Goal: Information Seeking & Learning: Learn about a topic

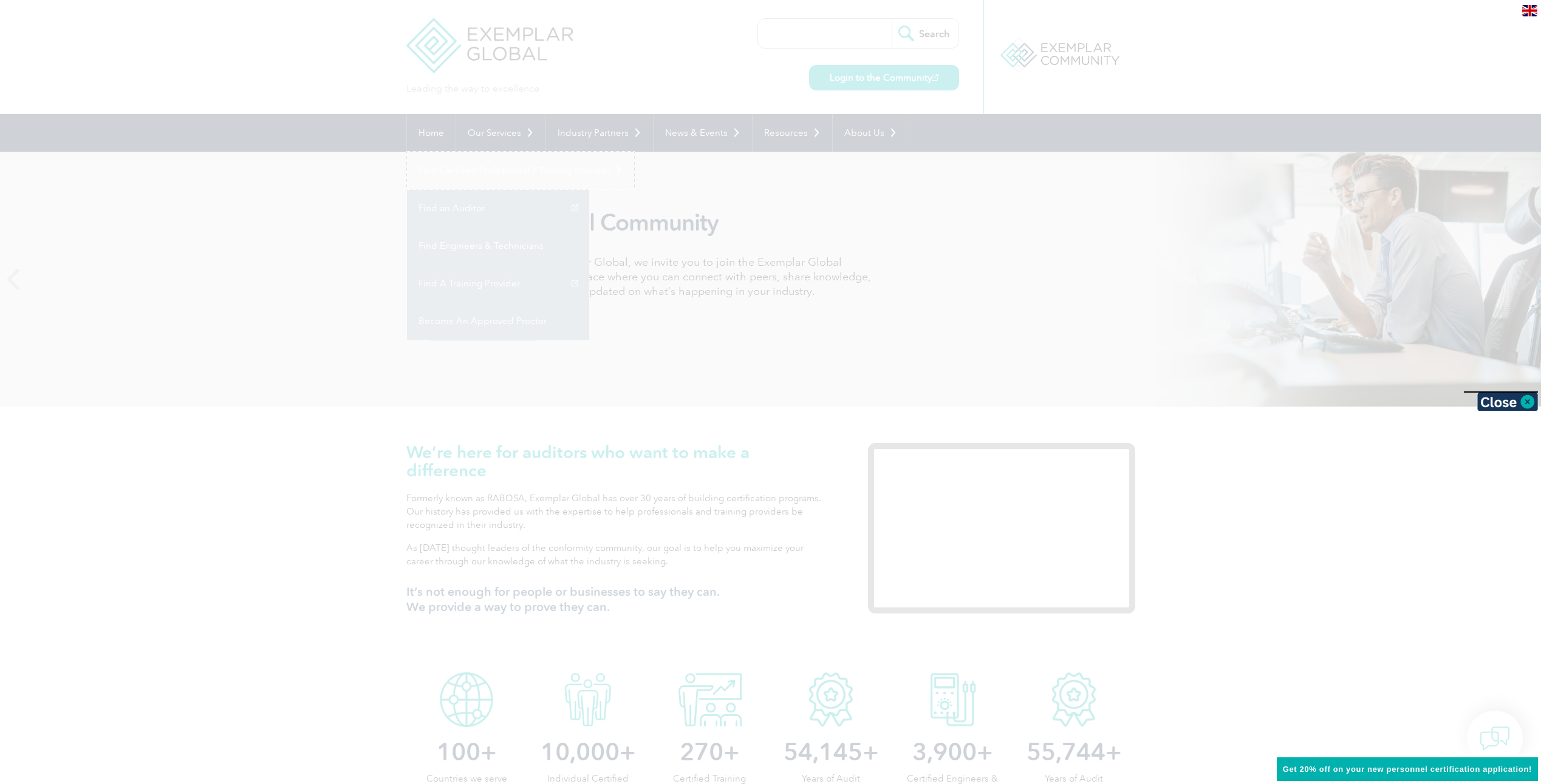
drag, startPoint x: 1042, startPoint y: 134, endPoint x: 963, endPoint y: 171, distance: 87.2
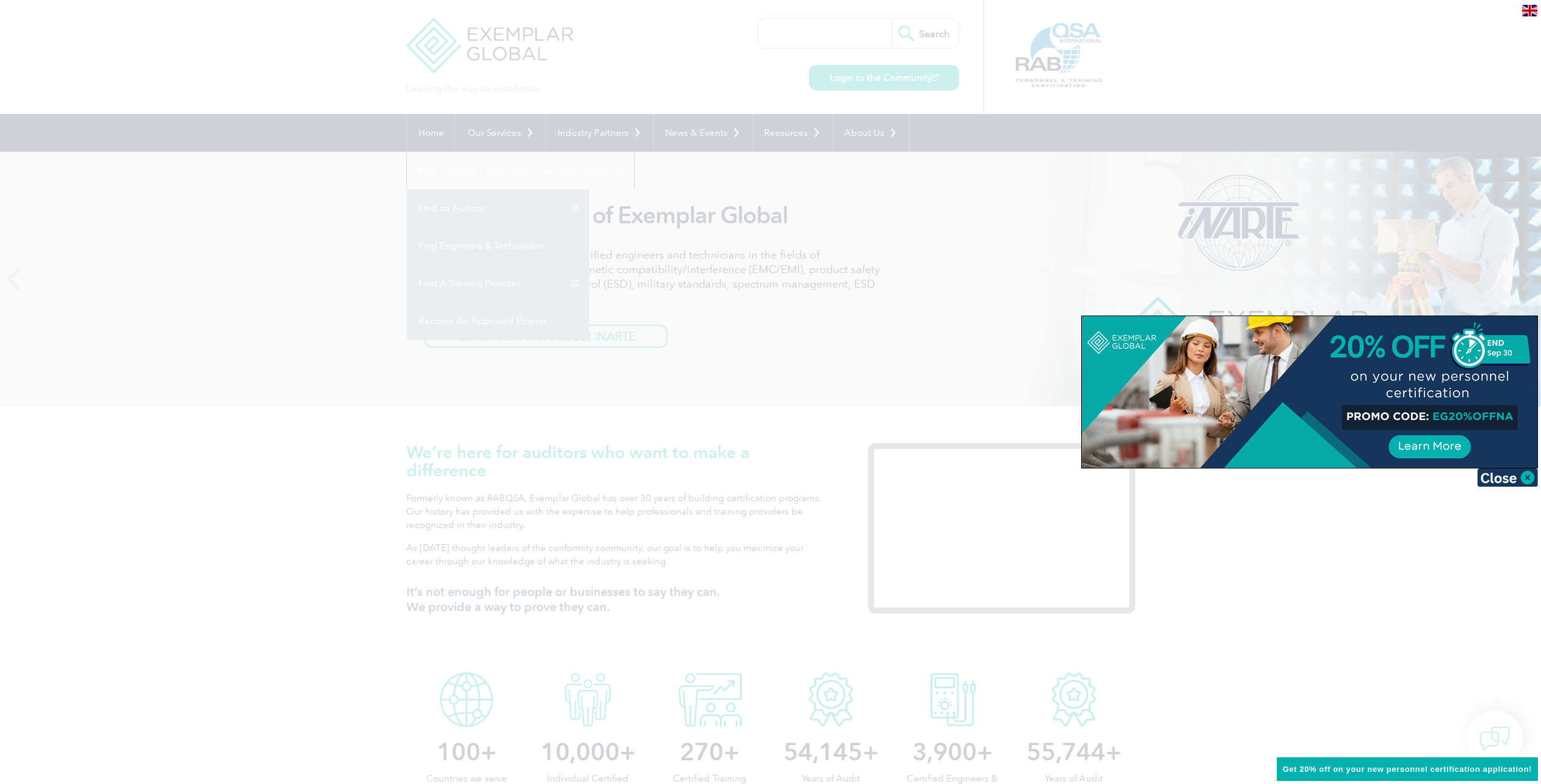
click at [964, 156] on div at bounding box center [770, 392] width 1541 height 784
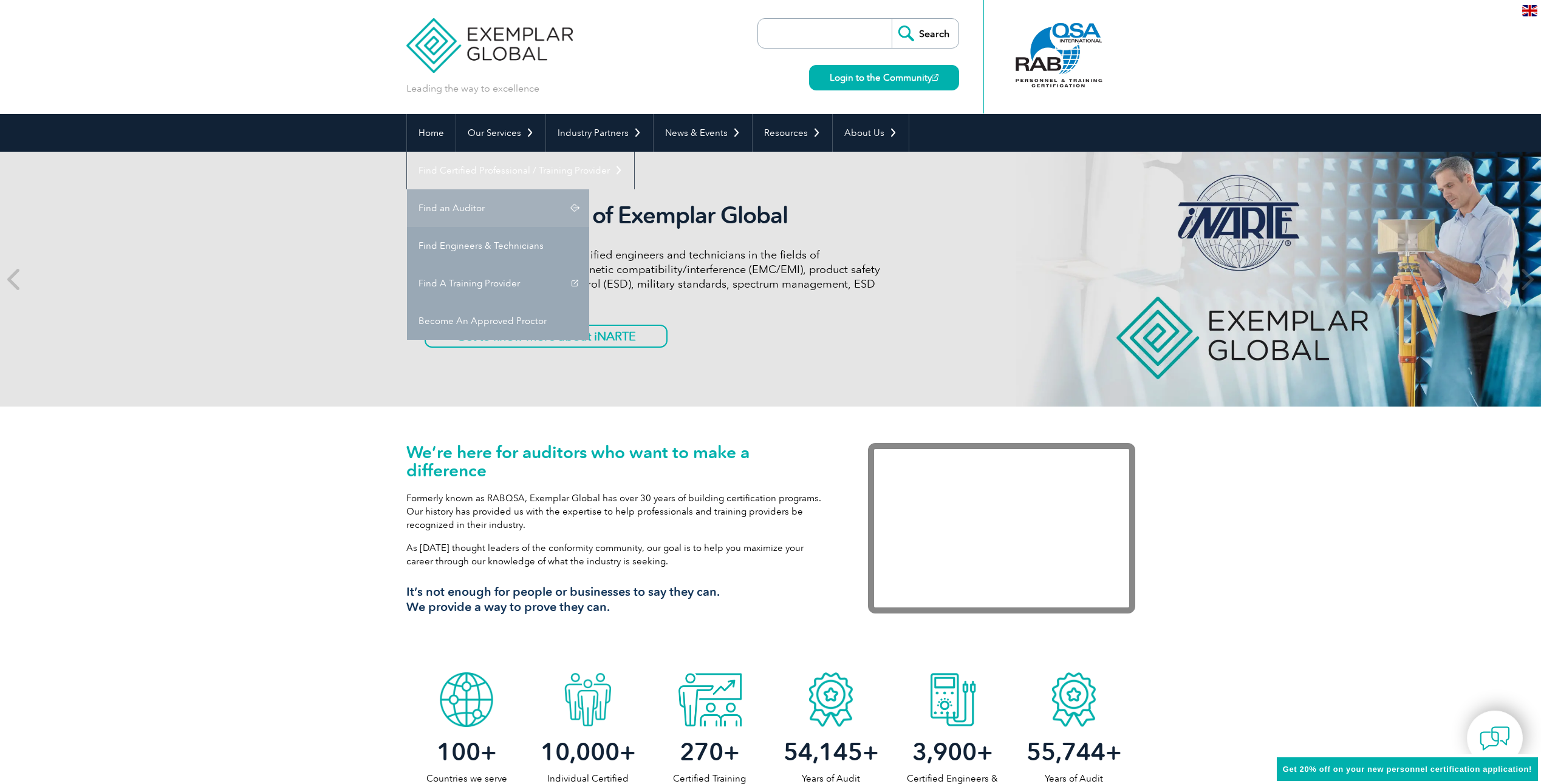
click at [590, 189] on link "Find an Auditor" at bounding box center [498, 207] width 182 height 37
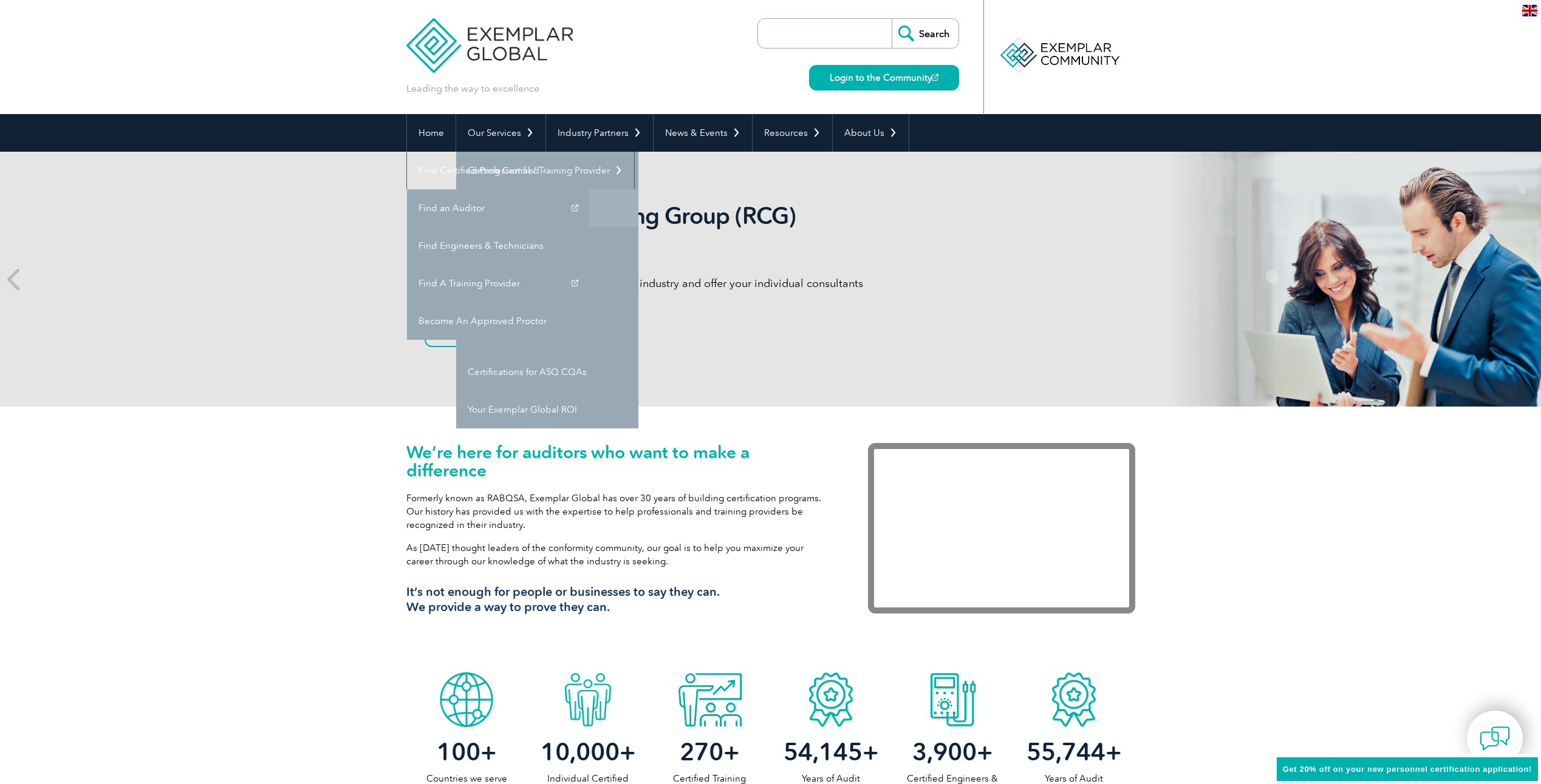
click at [496, 206] on link "Individual Certifications" at bounding box center [547, 207] width 182 height 37
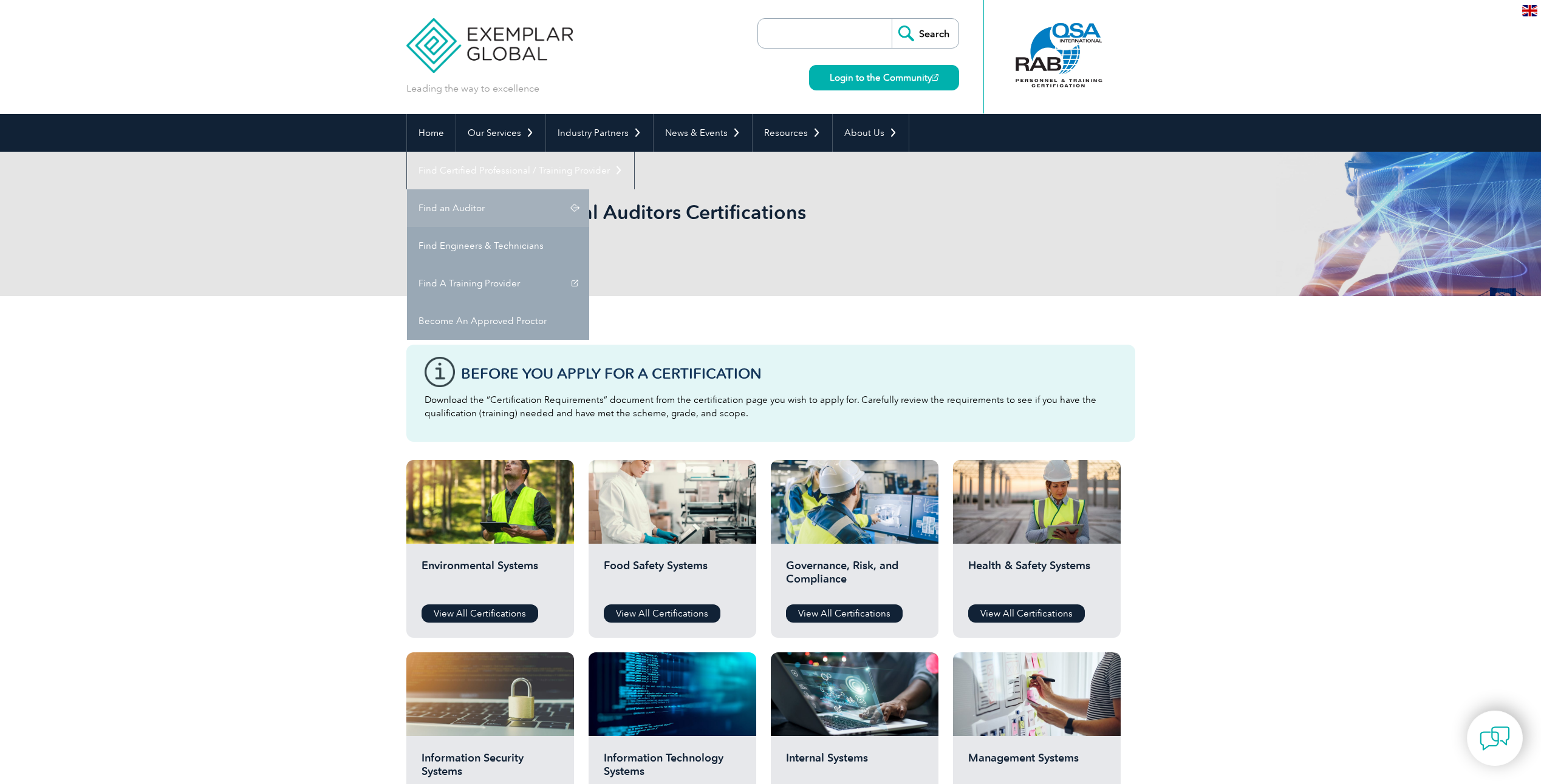
click at [590, 189] on link "Find an Auditor" at bounding box center [498, 207] width 182 height 37
